Goal: Task Accomplishment & Management: Use online tool/utility

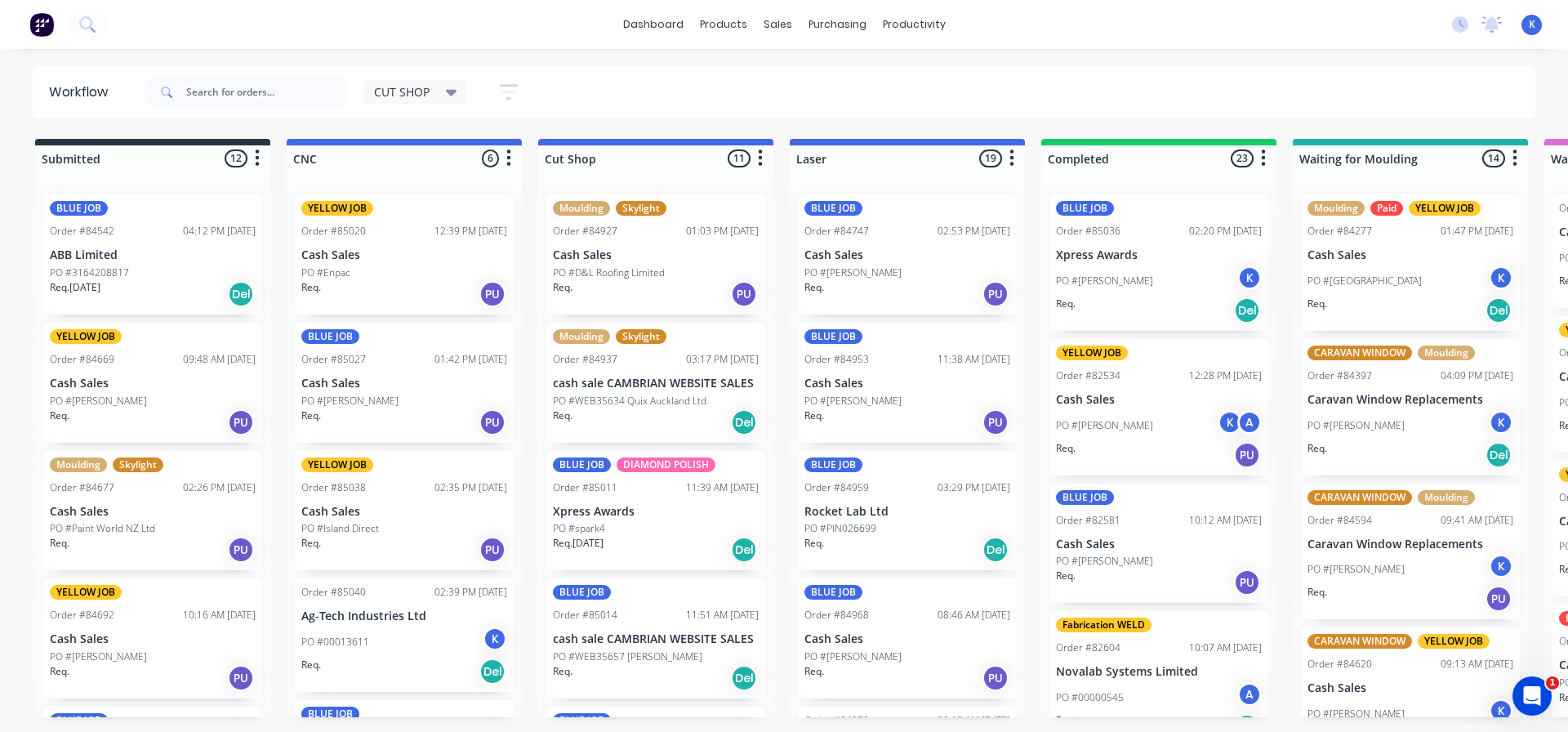
scroll to position [82, 0]
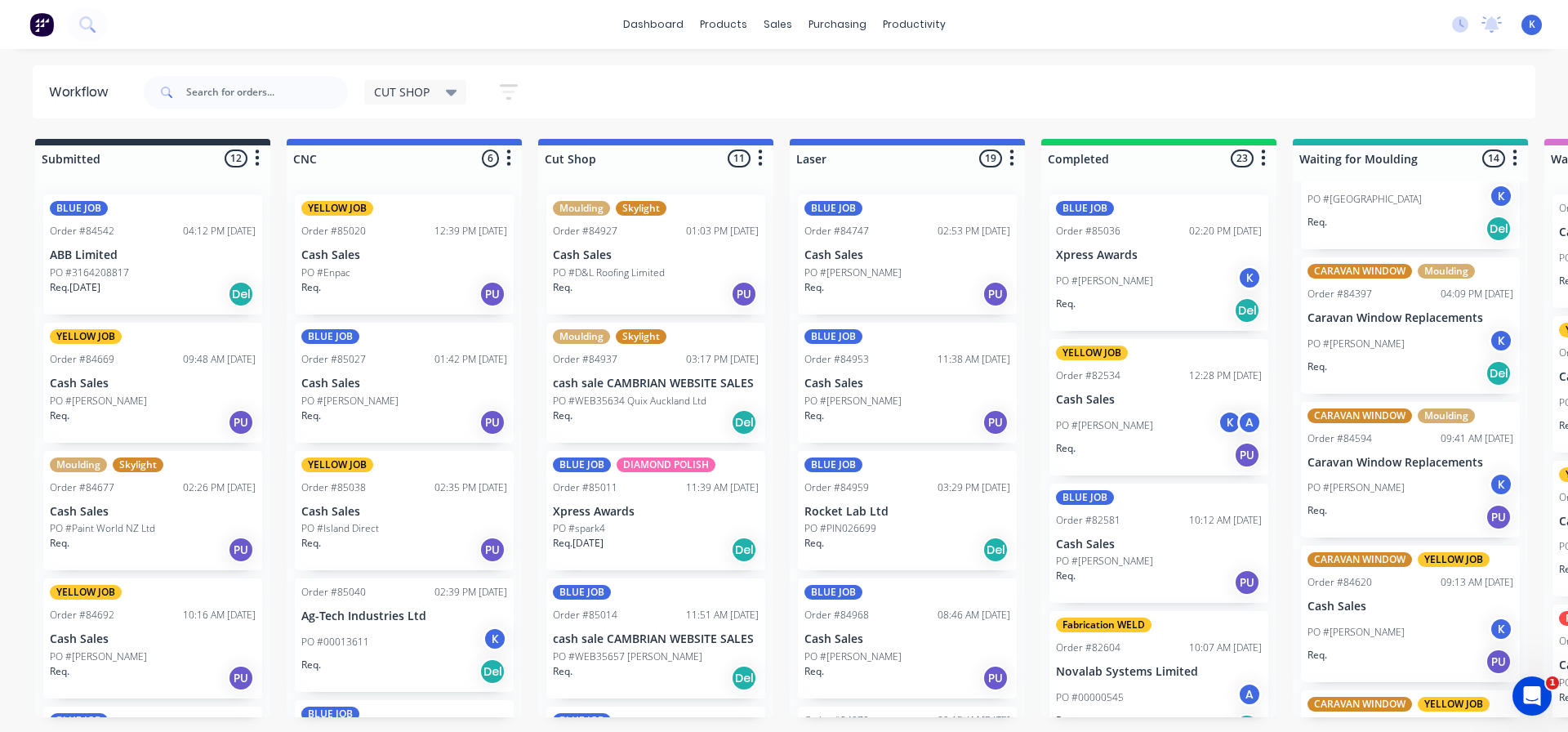
click at [359, 387] on p "Cash Sales" at bounding box center [404, 383] width 206 height 14
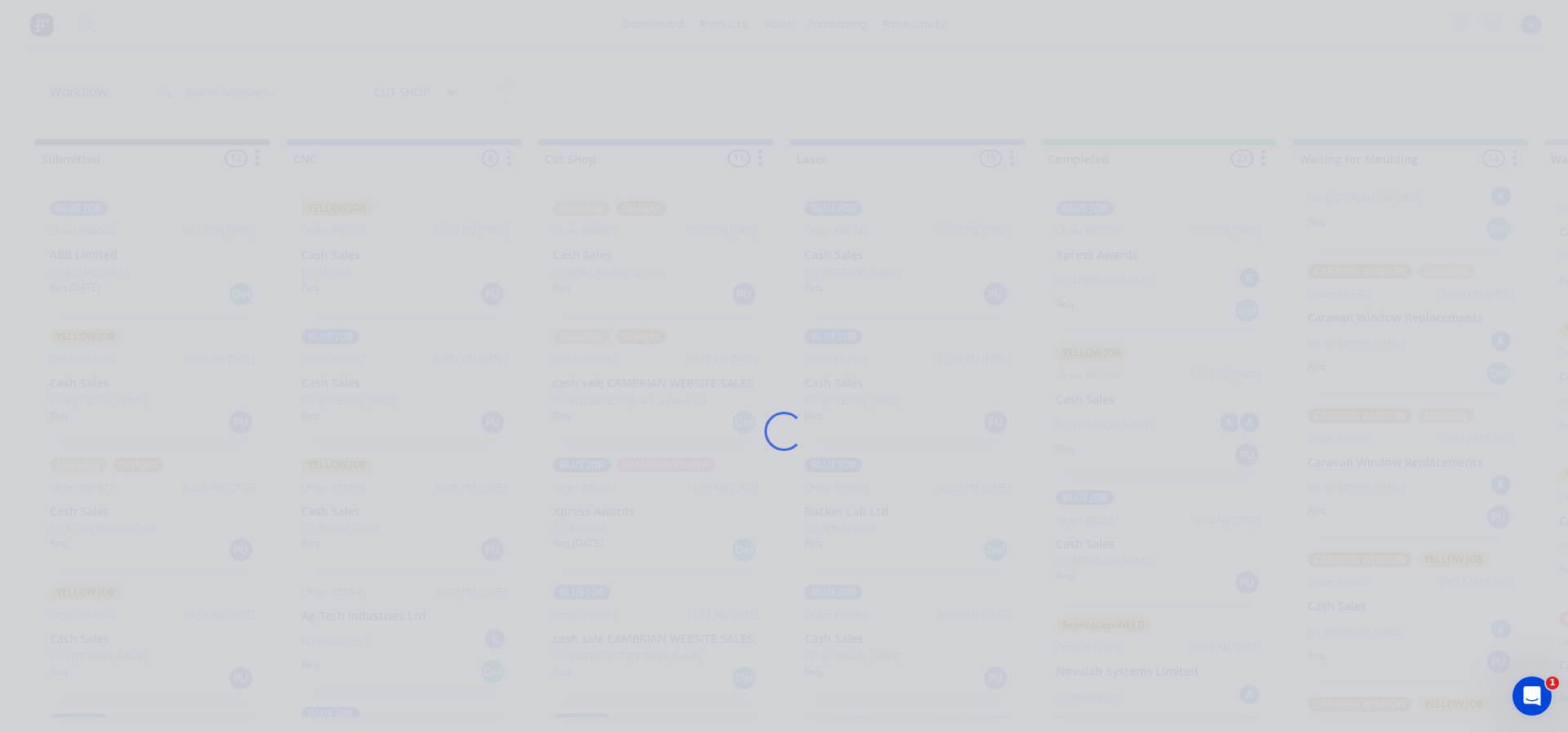
click at [359, 387] on div "Loading..." at bounding box center [784, 431] width 1307 height 732
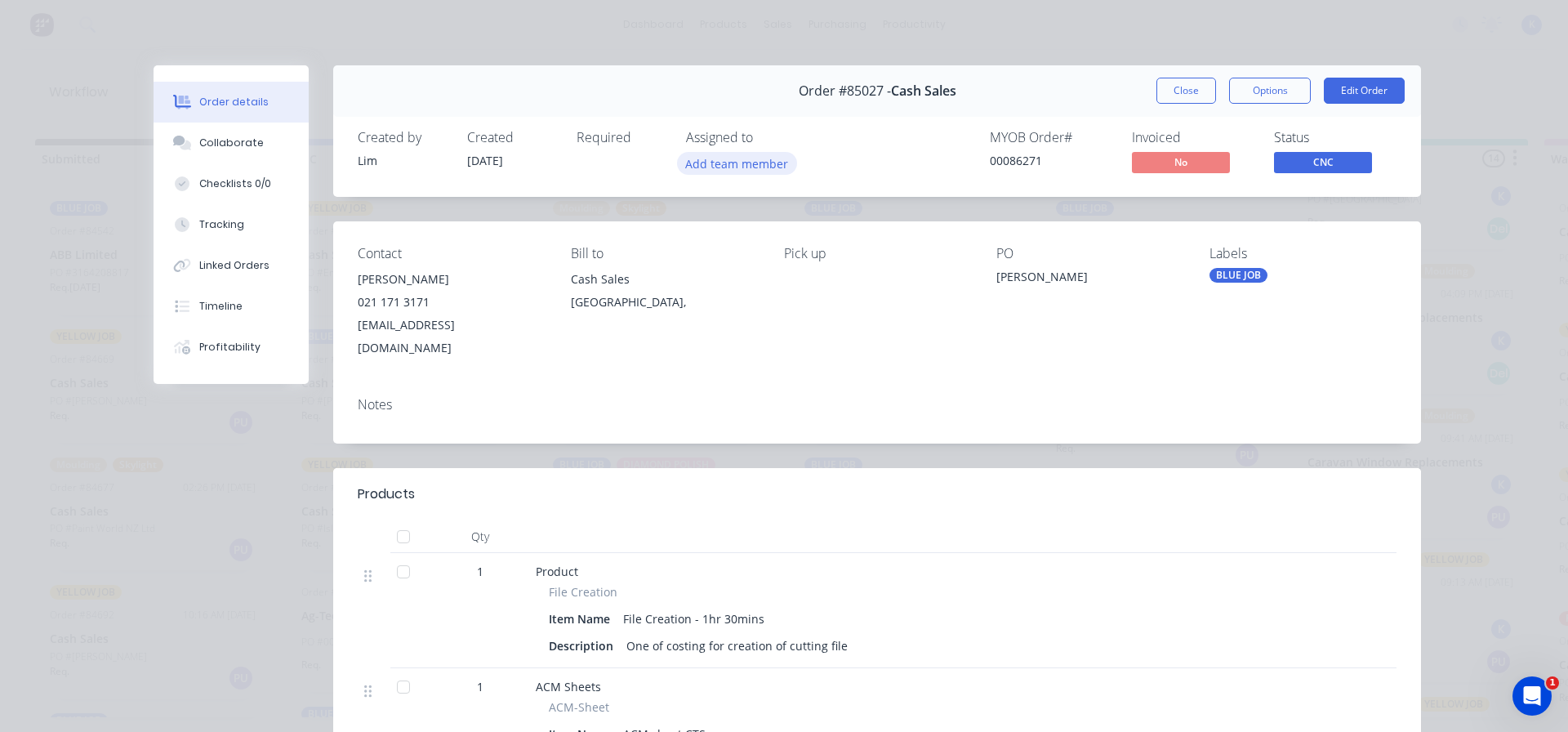
click at [723, 156] on button "Add team member" at bounding box center [737, 162] width 120 height 22
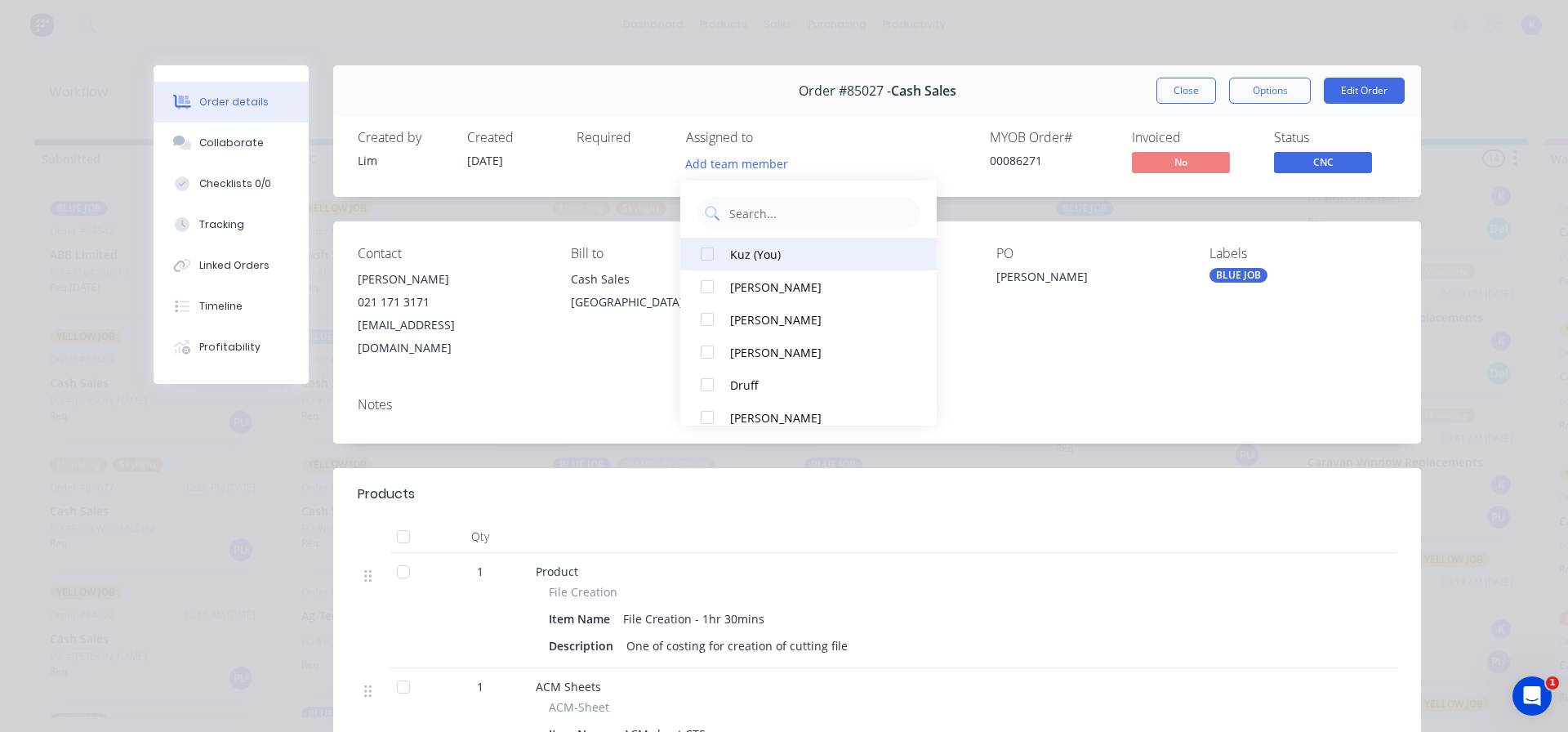
click at [695, 246] on div at bounding box center [707, 254] width 33 height 33
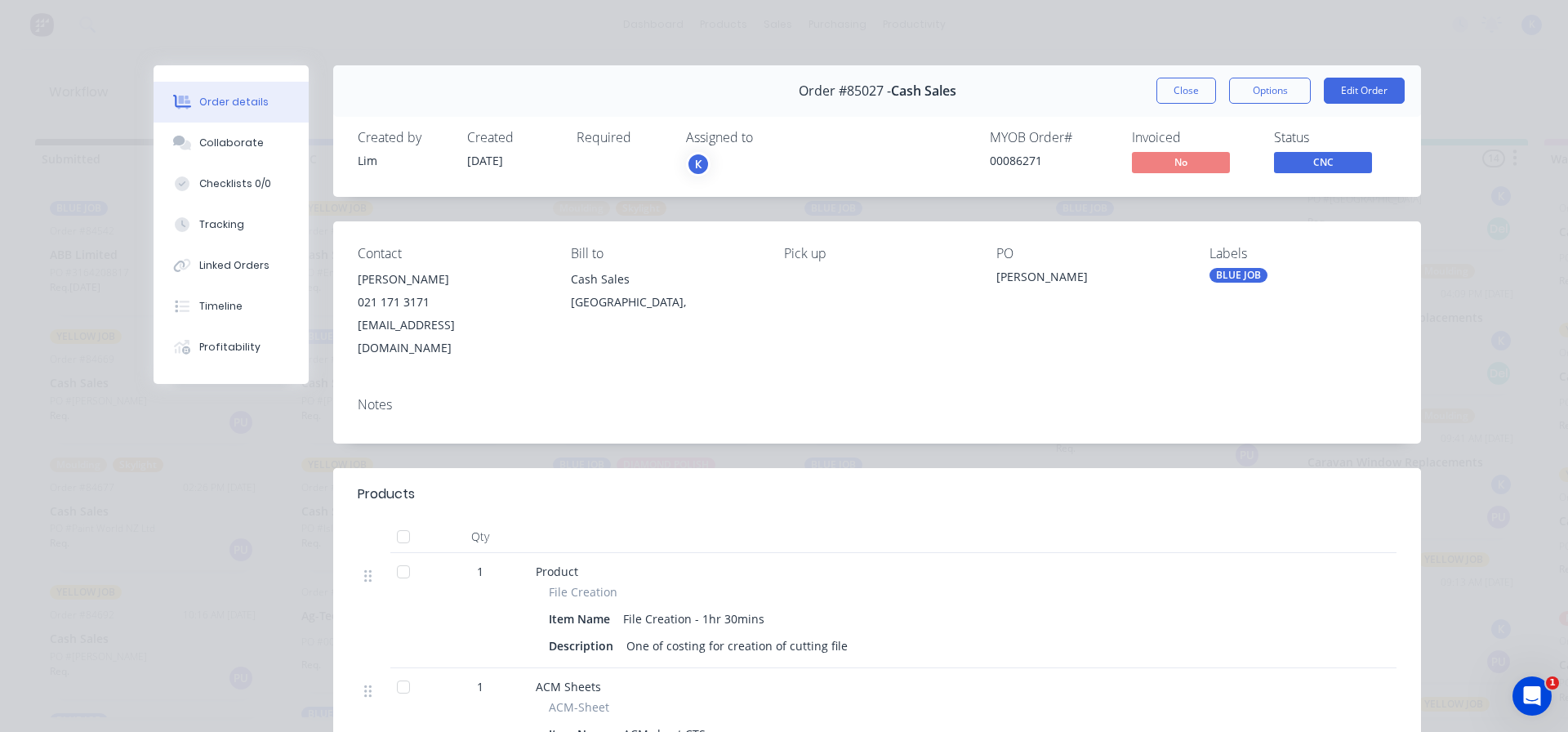
click at [1158, 95] on button "Close" at bounding box center [1186, 91] width 59 height 26
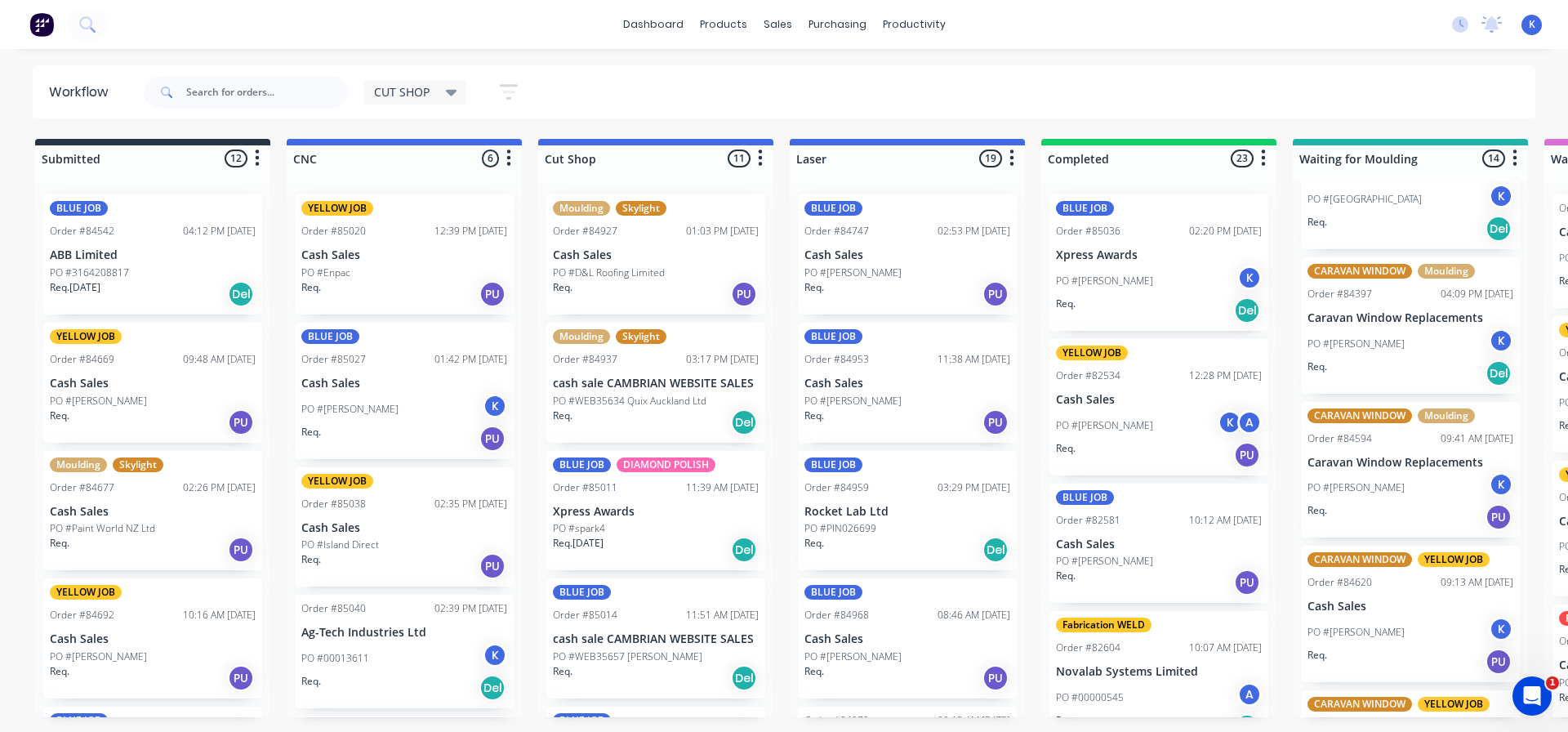
click at [344, 377] on p "Cash Sales" at bounding box center [404, 383] width 206 height 14
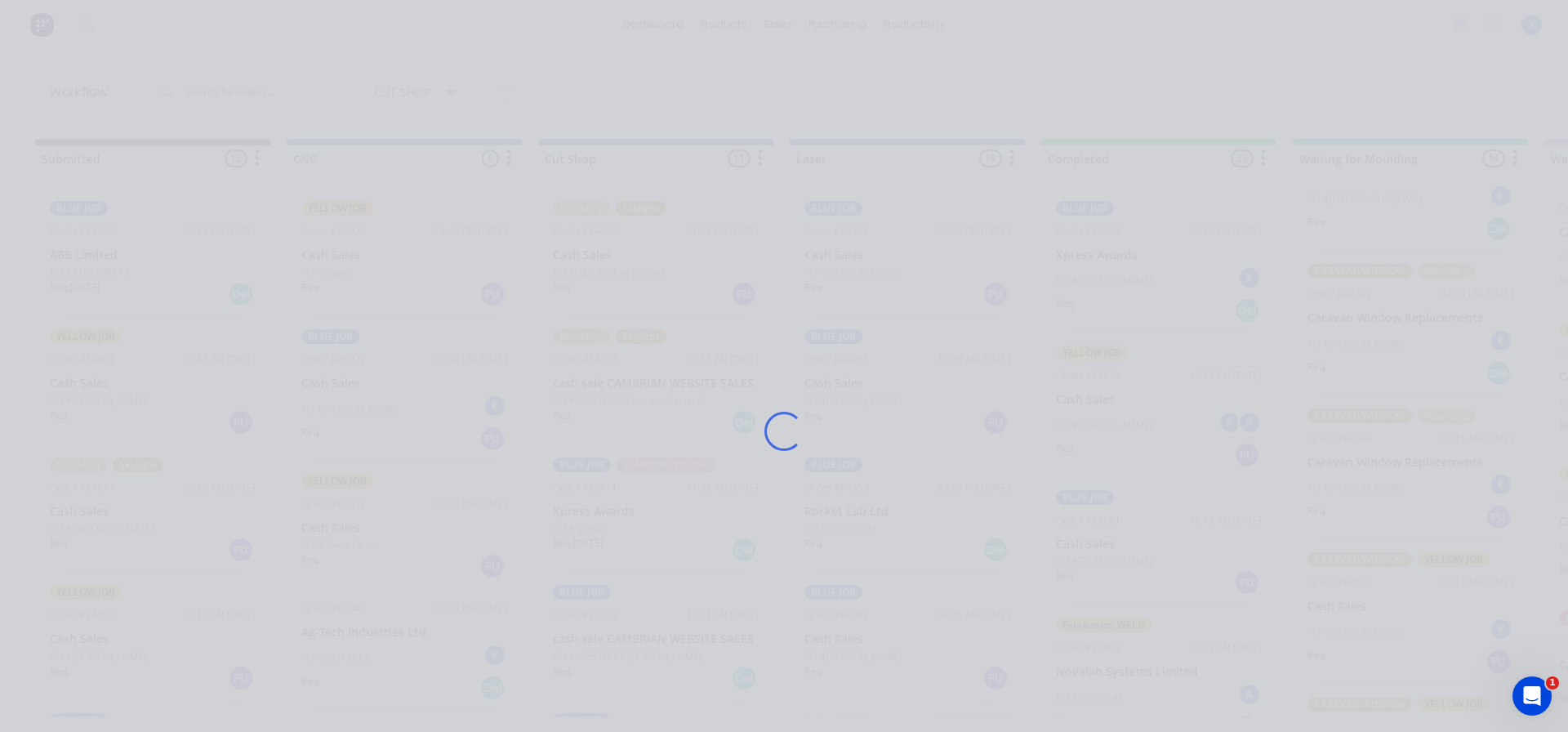
click at [344, 378] on div "Loading..." at bounding box center [784, 431] width 1307 height 732
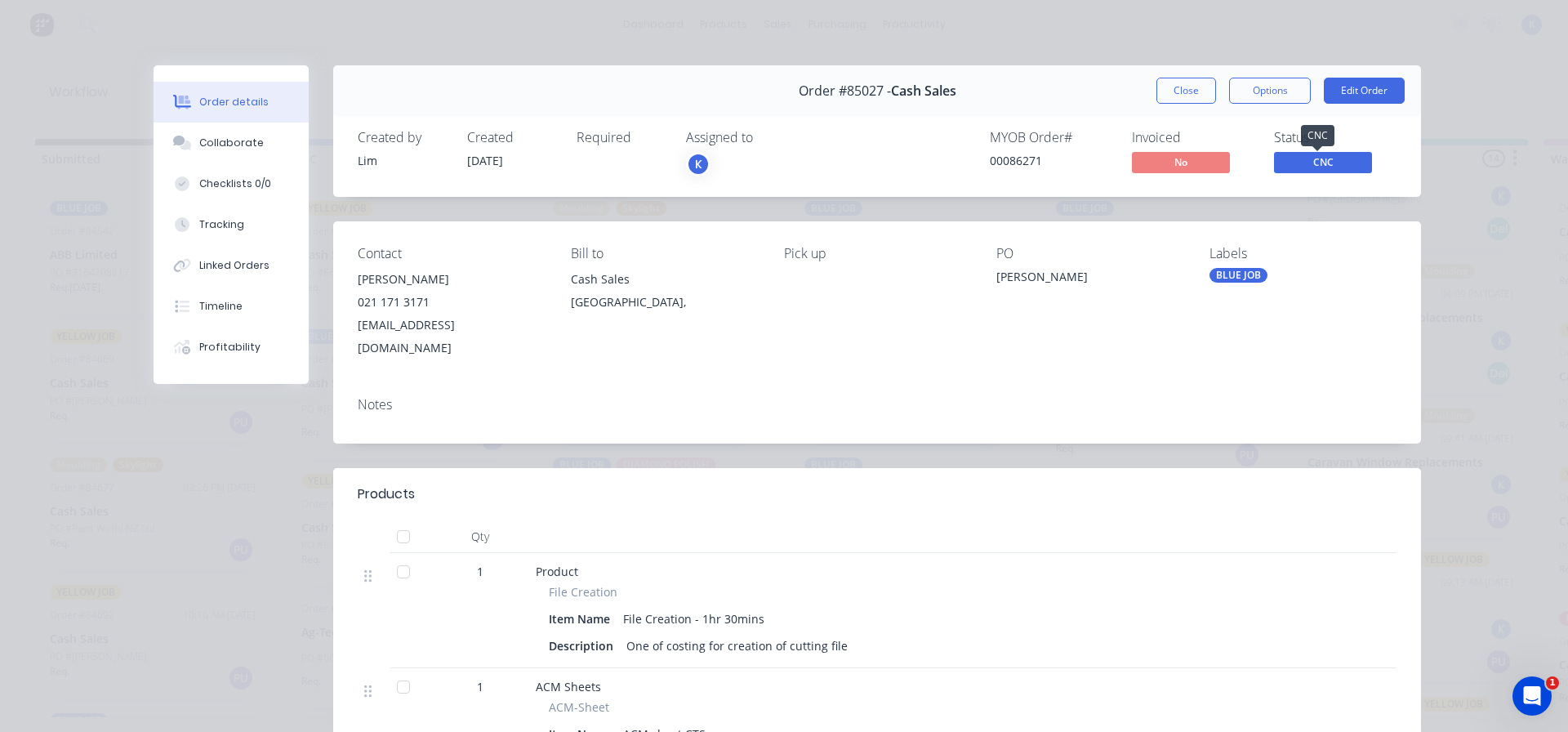
click at [1313, 166] on span "CNC" at bounding box center [1323, 162] width 98 height 20
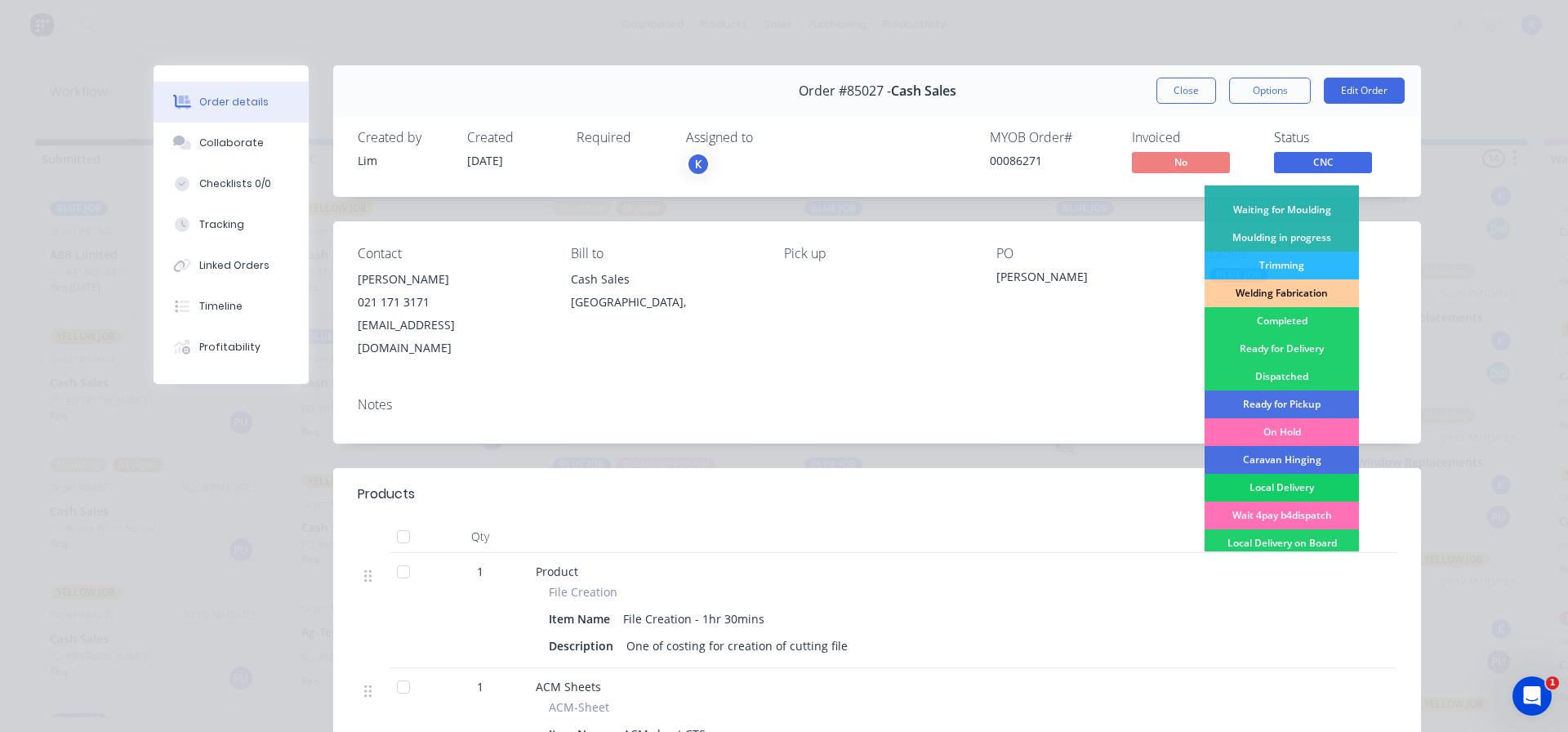
scroll to position [322, 0]
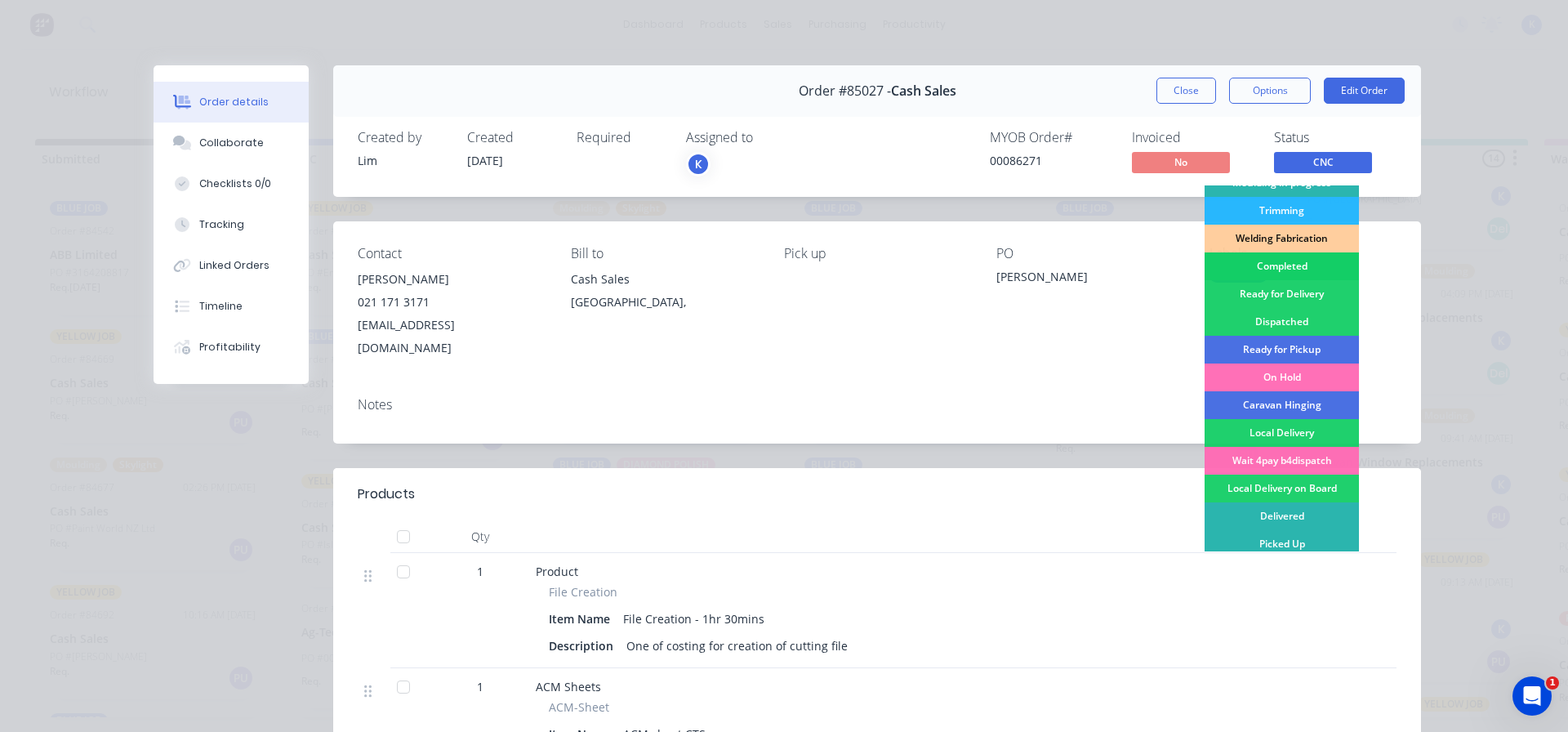
click at [1253, 268] on div "Completed" at bounding box center [1281, 266] width 154 height 28
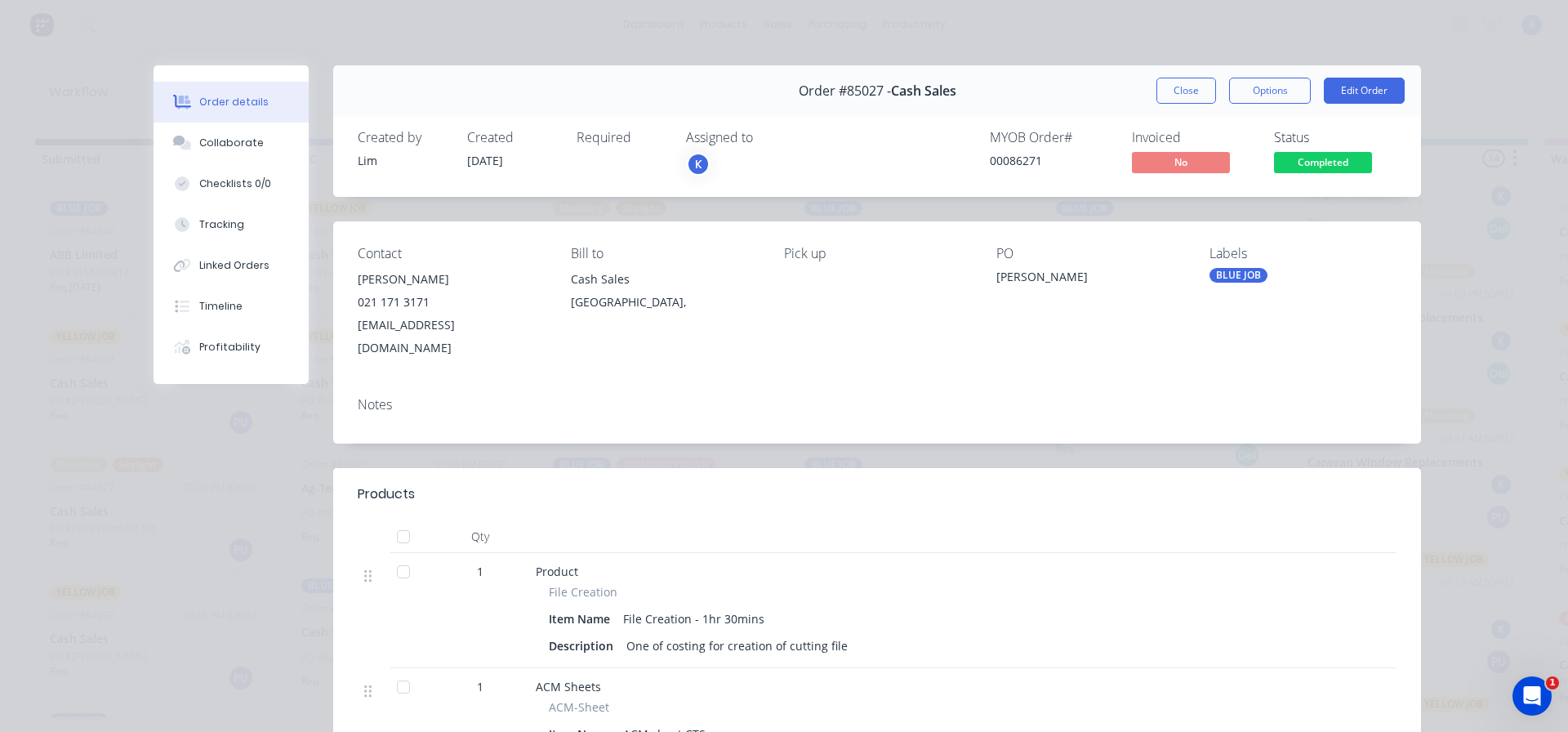
click at [1162, 94] on button "Close" at bounding box center [1186, 91] width 59 height 26
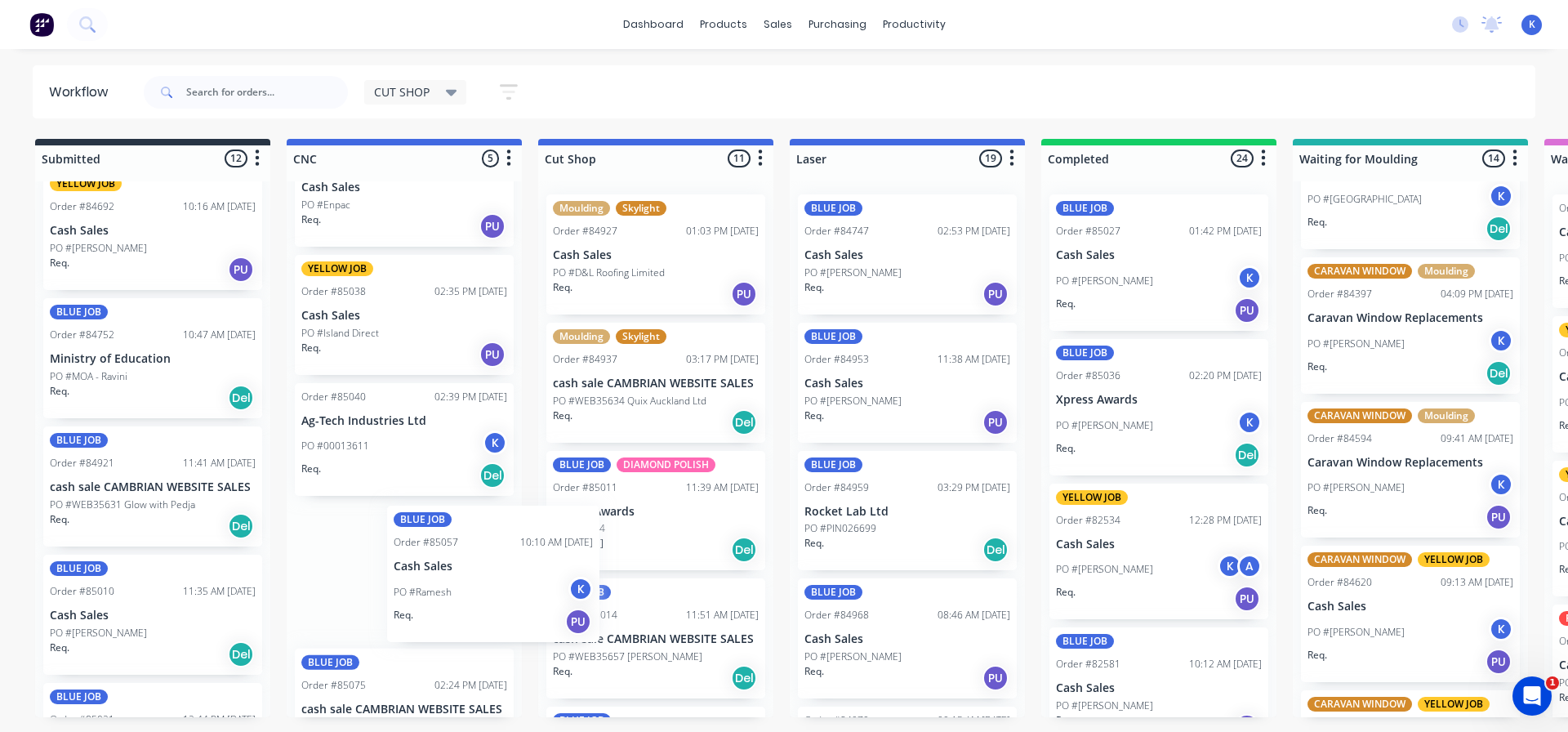
scroll to position [68, 0]
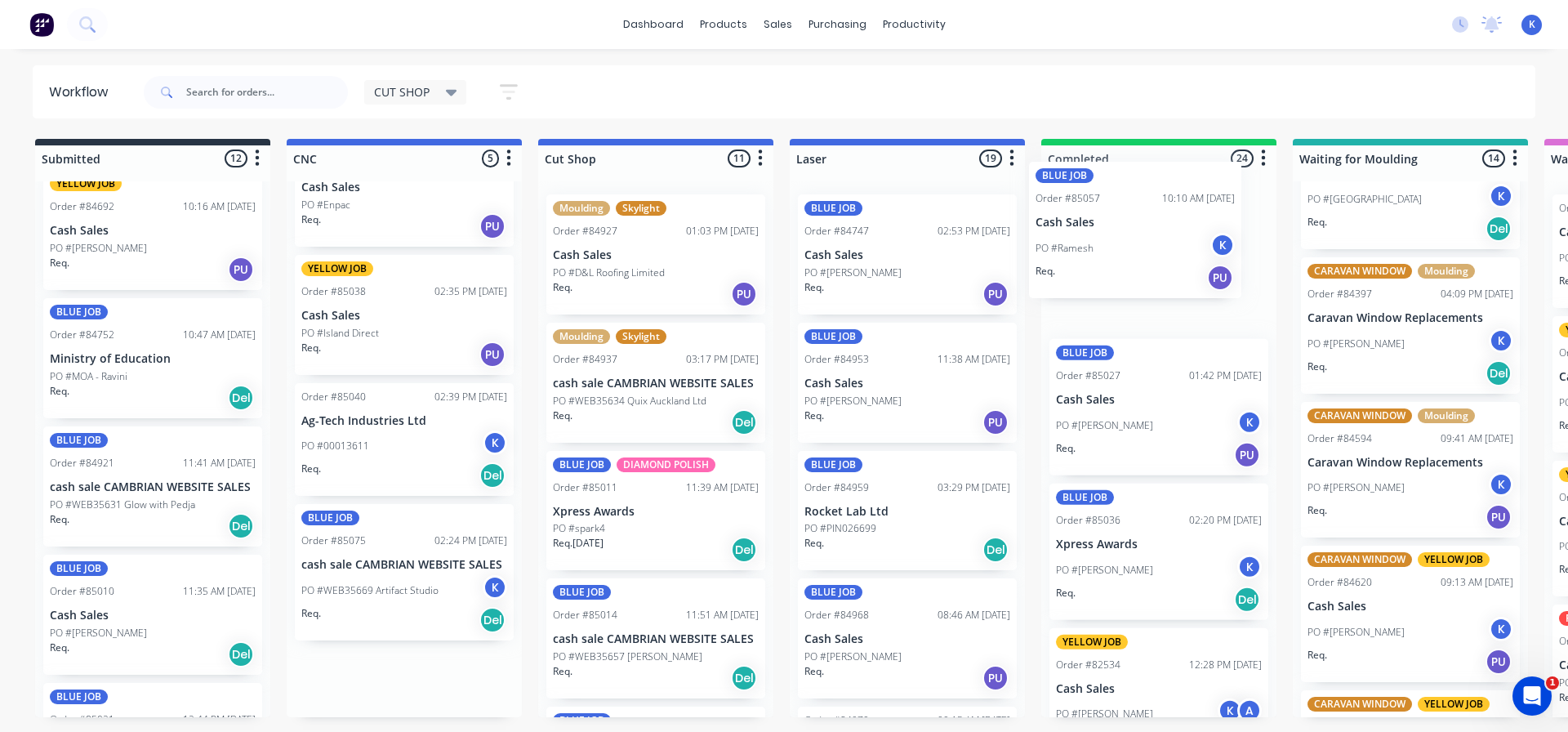
drag, startPoint x: 329, startPoint y: 604, endPoint x: 1070, endPoint y: 256, distance: 818.6
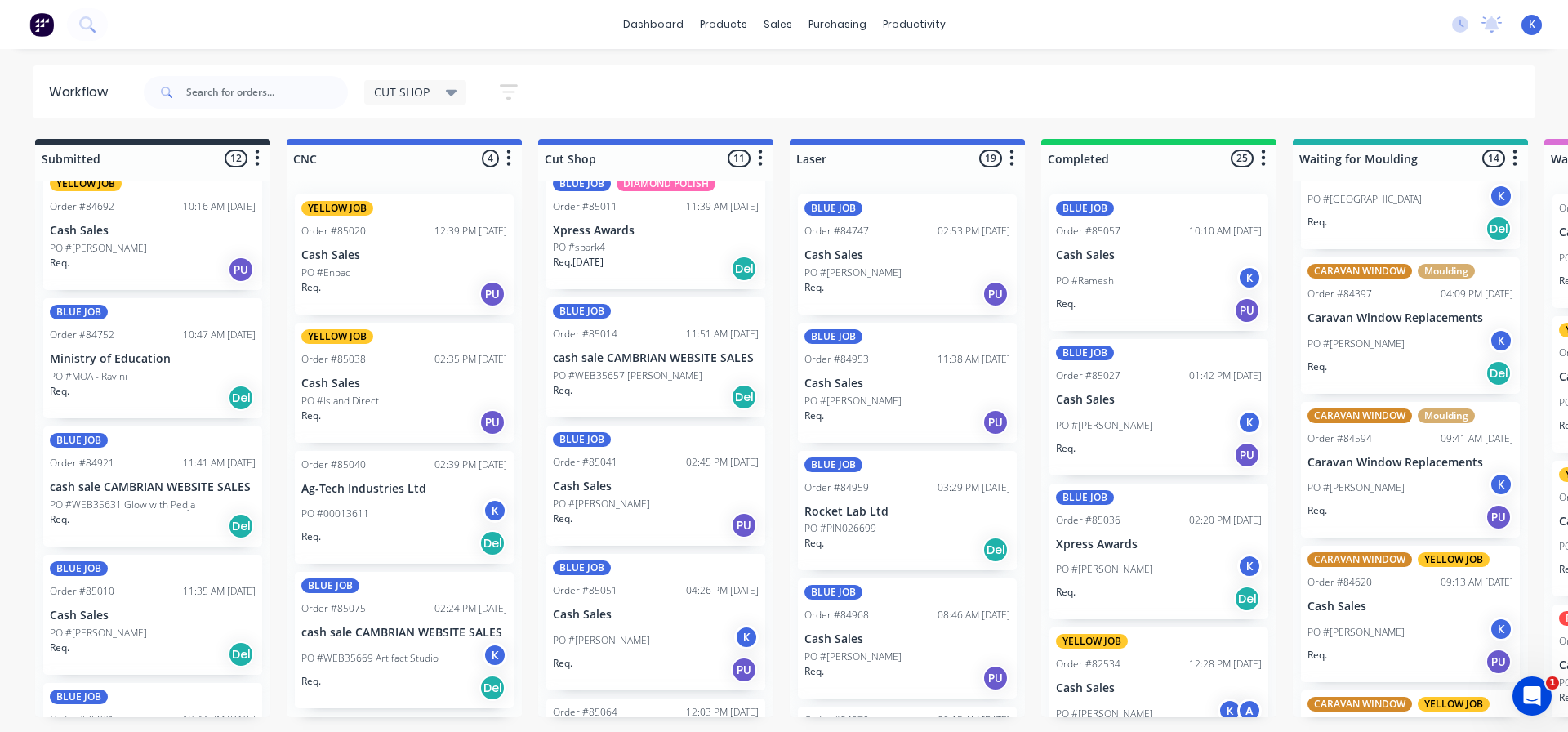
scroll to position [327, 0]
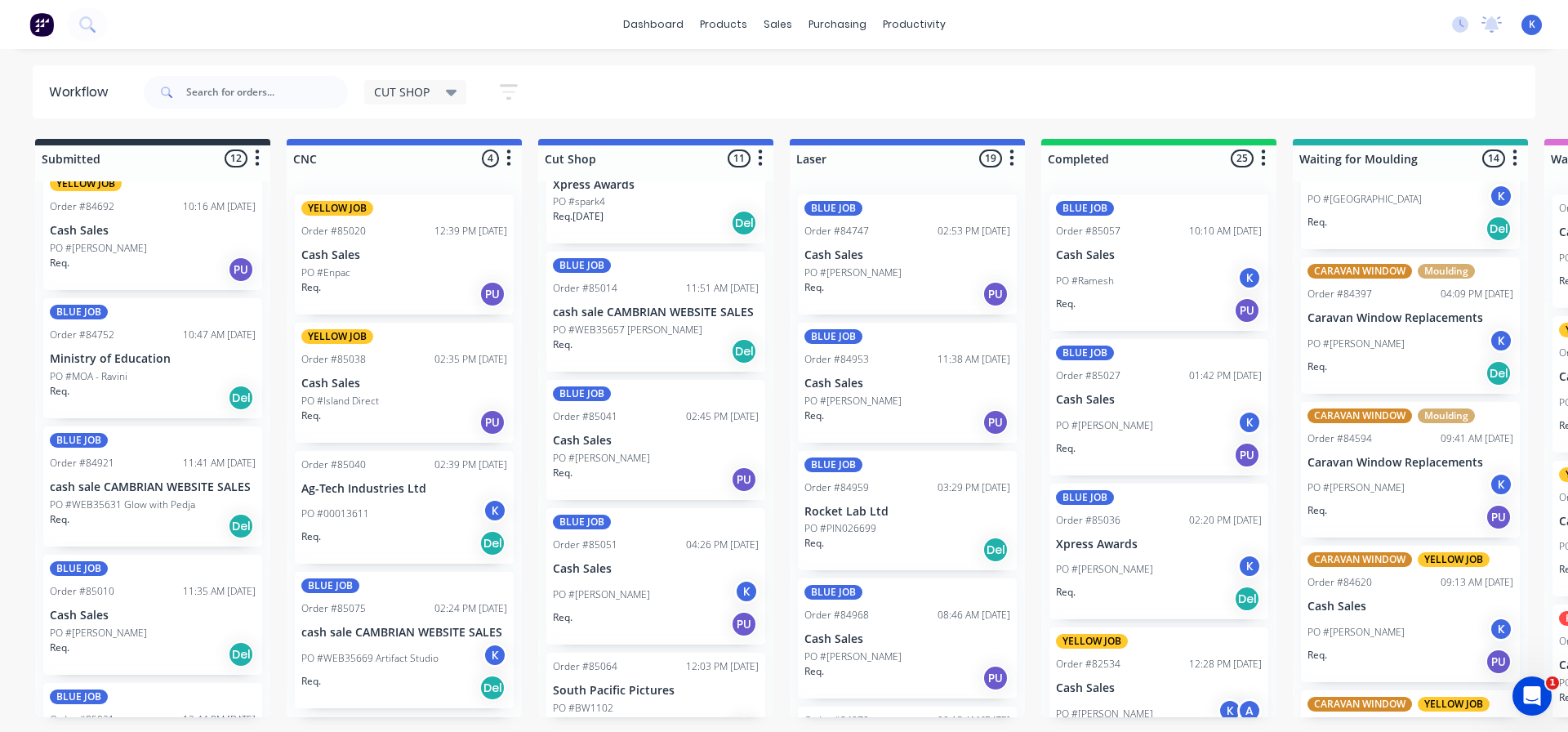
click at [371, 661] on p "PO #WEB35669 Artifact Studio" at bounding box center [370, 658] width 137 height 14
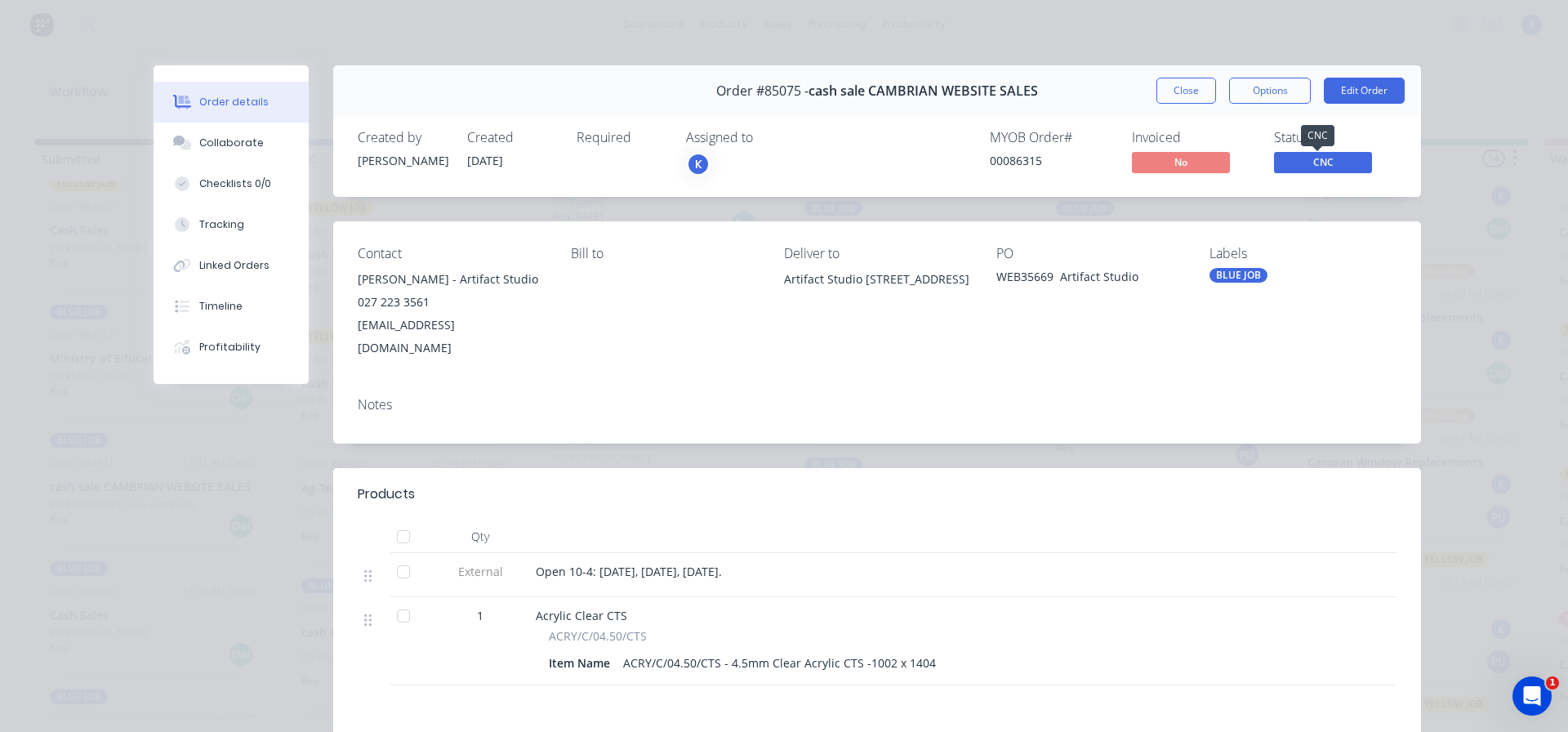
click at [1285, 157] on span "CNC" at bounding box center [1323, 162] width 98 height 20
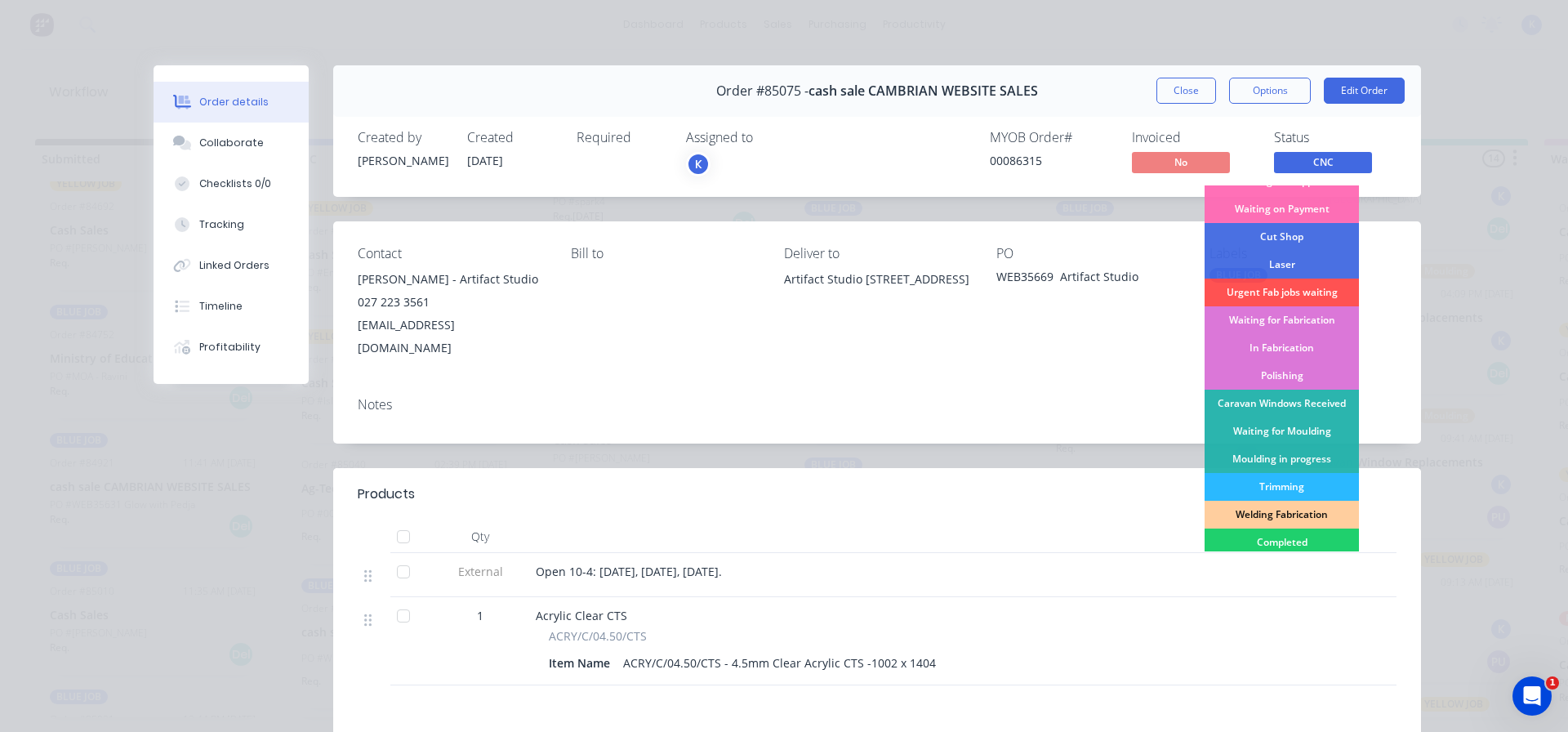
scroll to position [322, 0]
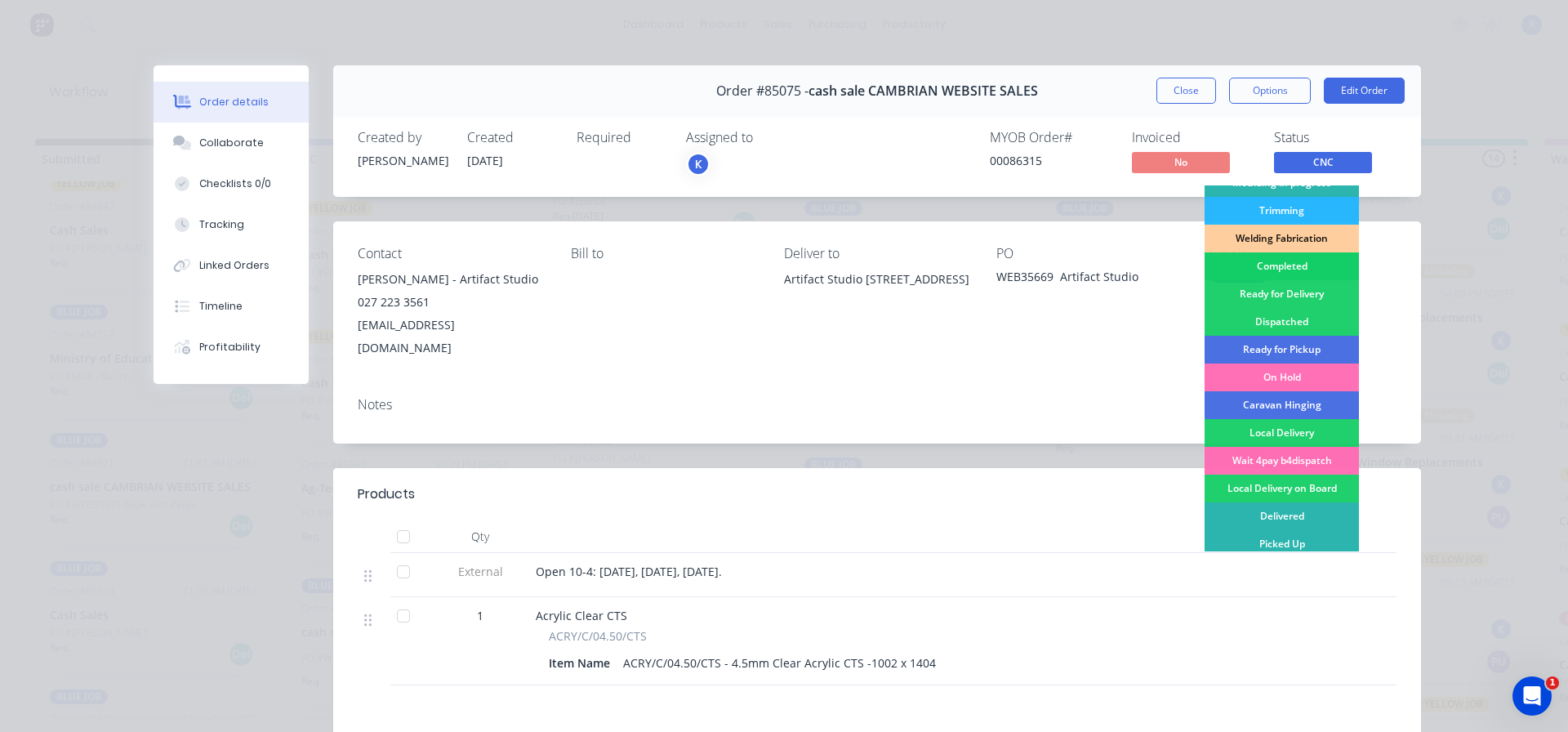
click at [1274, 262] on div "Completed" at bounding box center [1281, 266] width 154 height 28
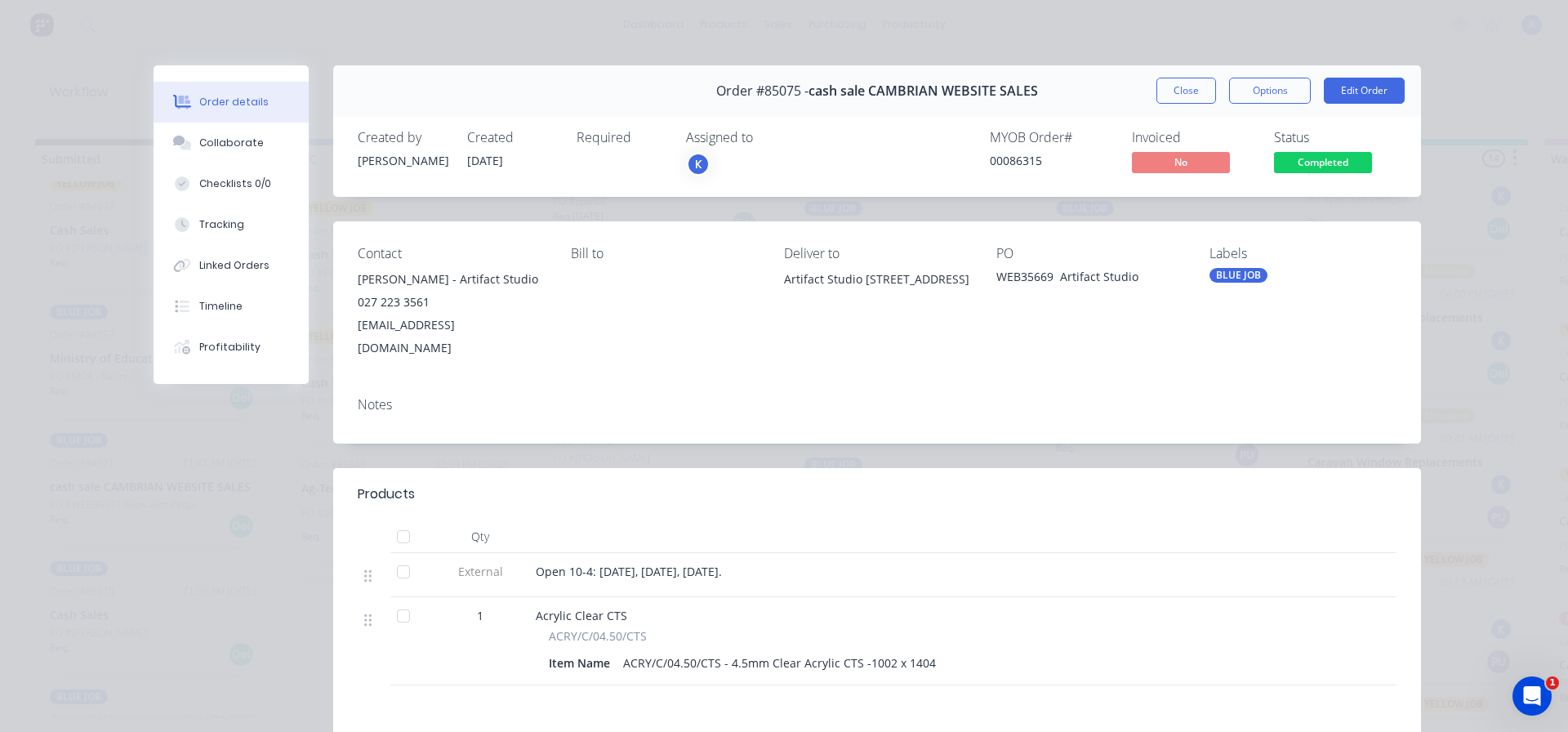
click at [1173, 91] on button "Close" at bounding box center [1186, 91] width 59 height 26
